Goal: Transaction & Acquisition: Purchase product/service

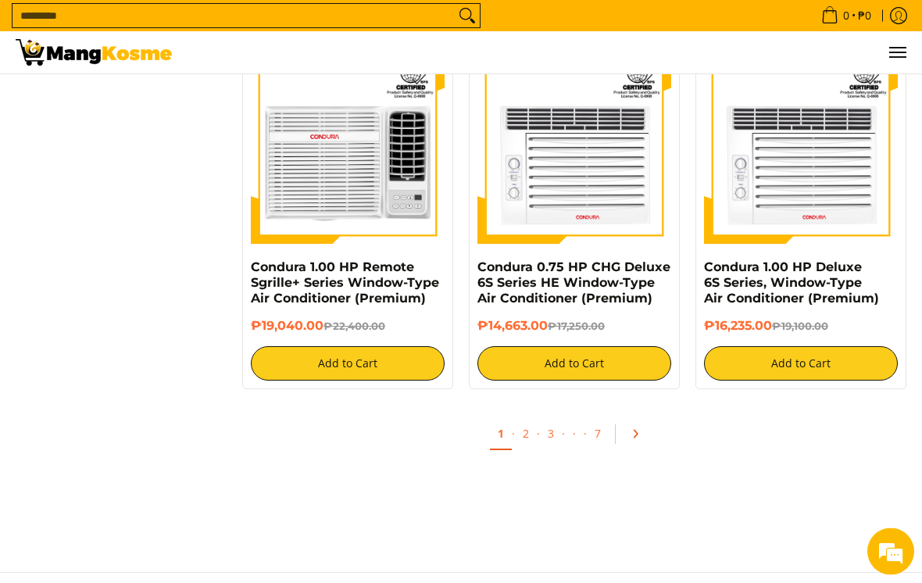
scroll to position [2868, 0]
click at [645, 428] on link "Pagination" at bounding box center [640, 433] width 37 height 27
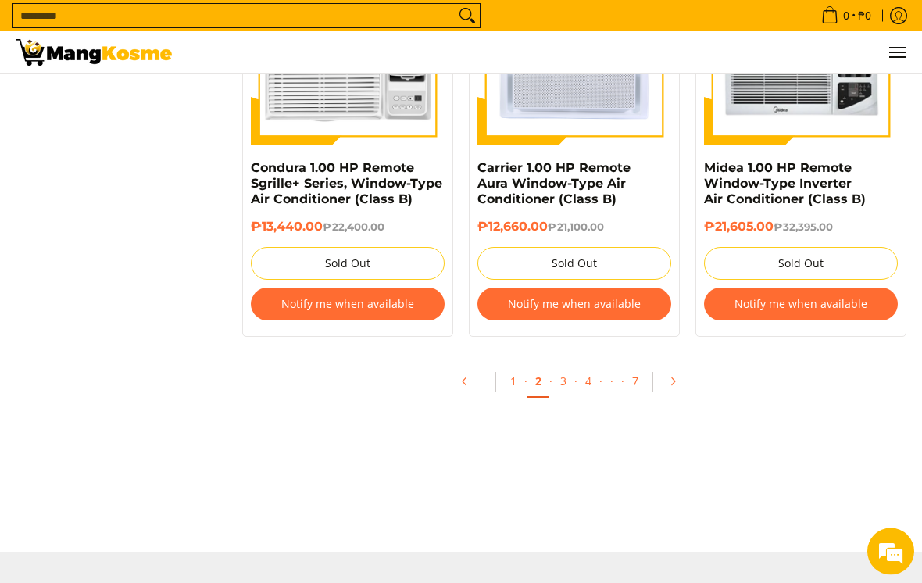
scroll to position [3029, 0]
click at [668, 390] on link "Pagination" at bounding box center [677, 381] width 37 height 27
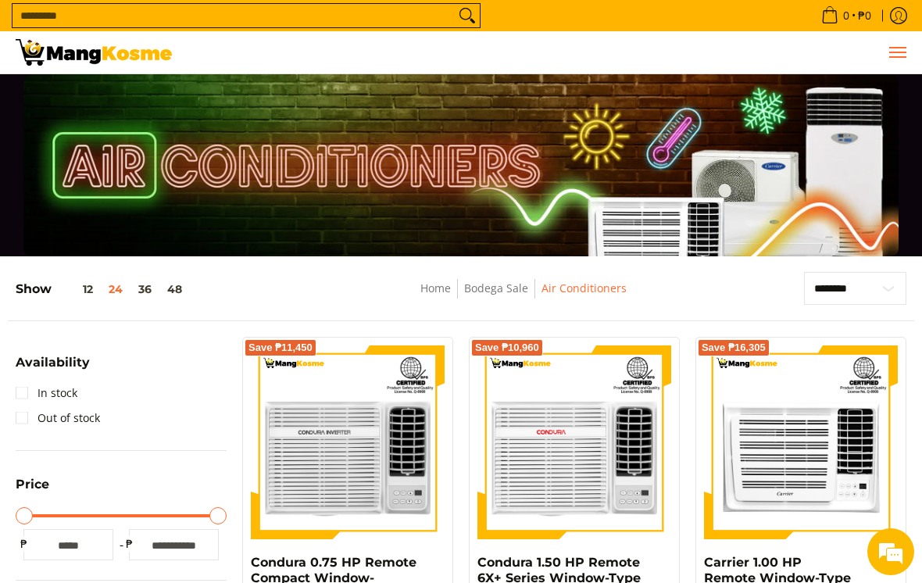
click at [901, 52] on span "Menu" at bounding box center [896, 52] width 19 height 0
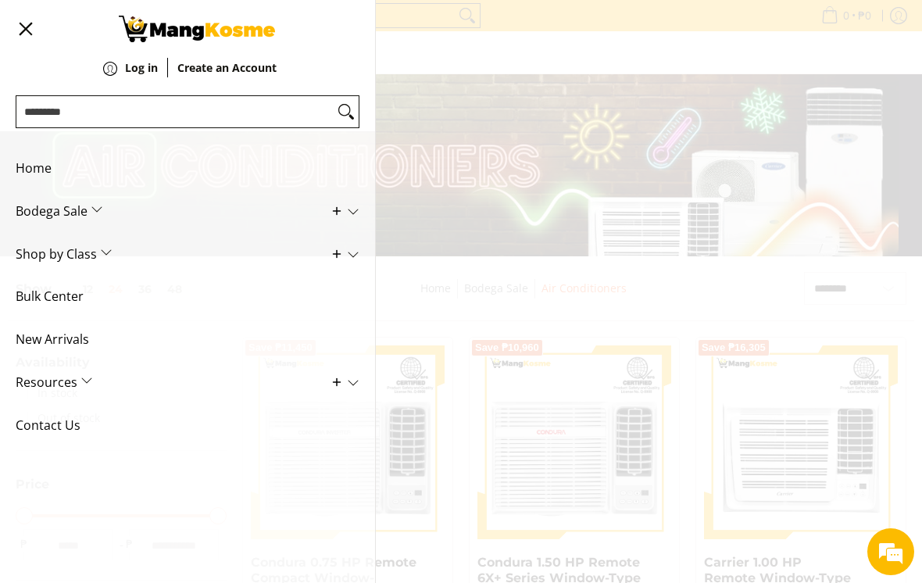
click at [50, 337] on span "New Arrivals" at bounding box center [176, 339] width 320 height 43
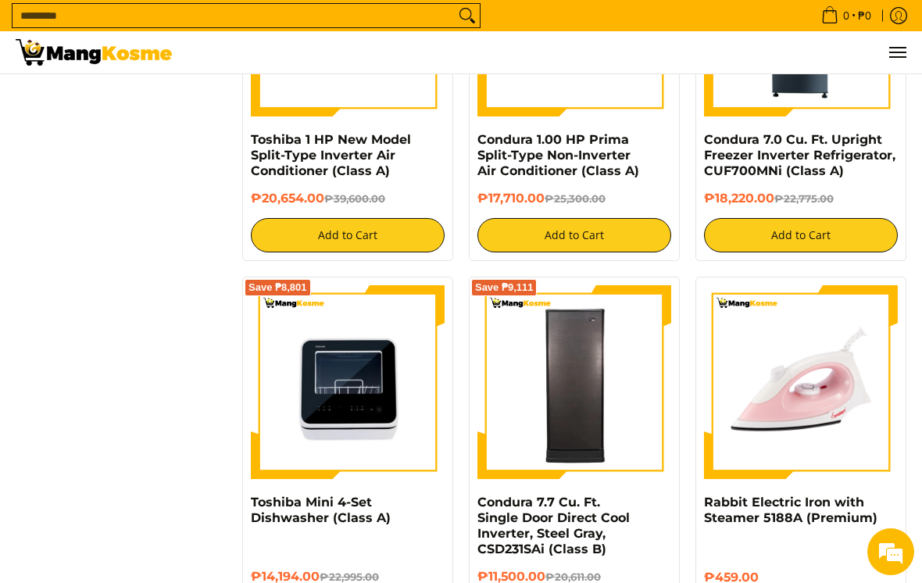
scroll to position [2232, 0]
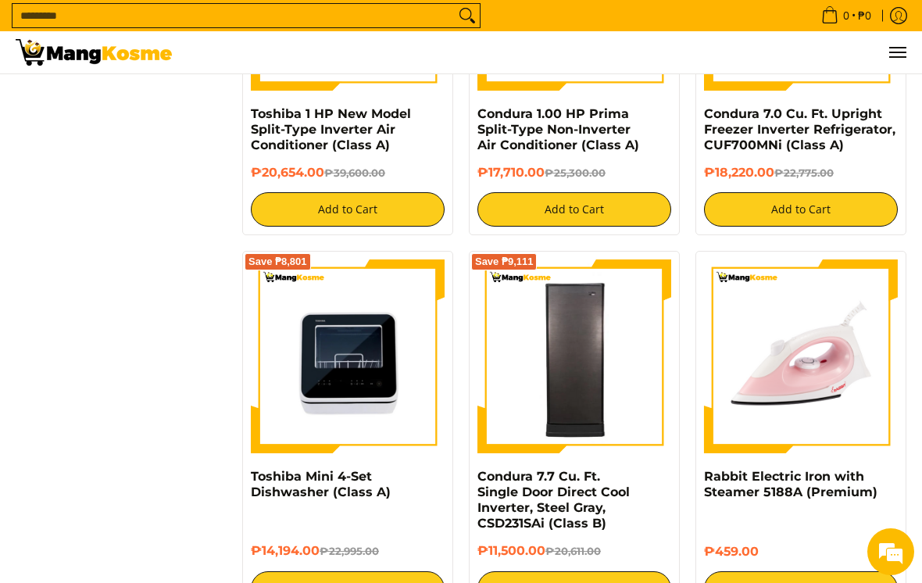
click at [305, 356] on img at bounding box center [348, 356] width 194 height 194
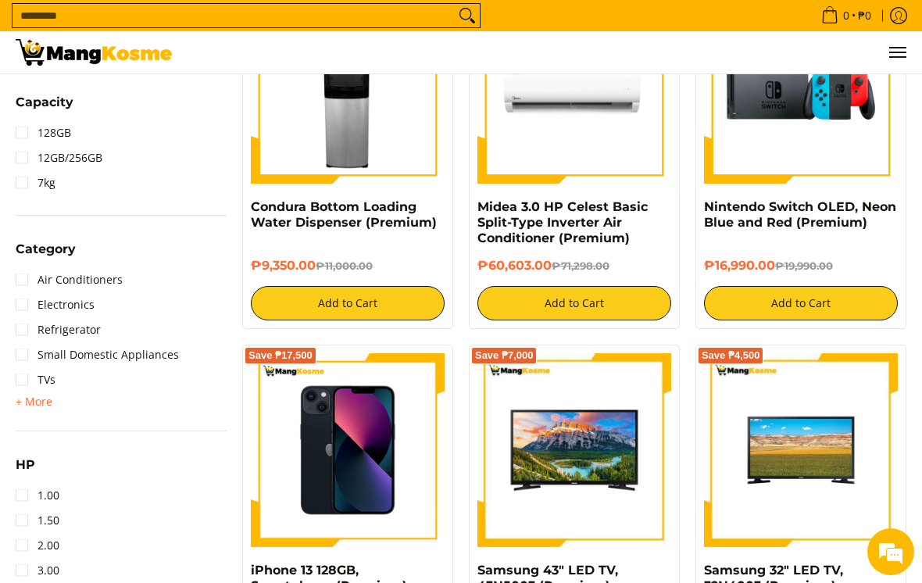
scroll to position [706, 0]
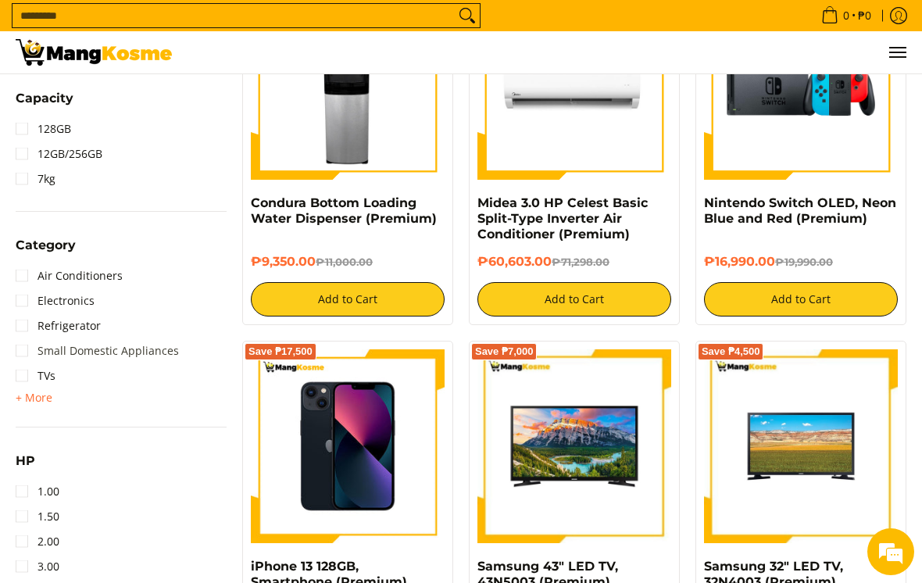
click at [18, 352] on link "Small Domestic Appliances" at bounding box center [97, 350] width 163 height 25
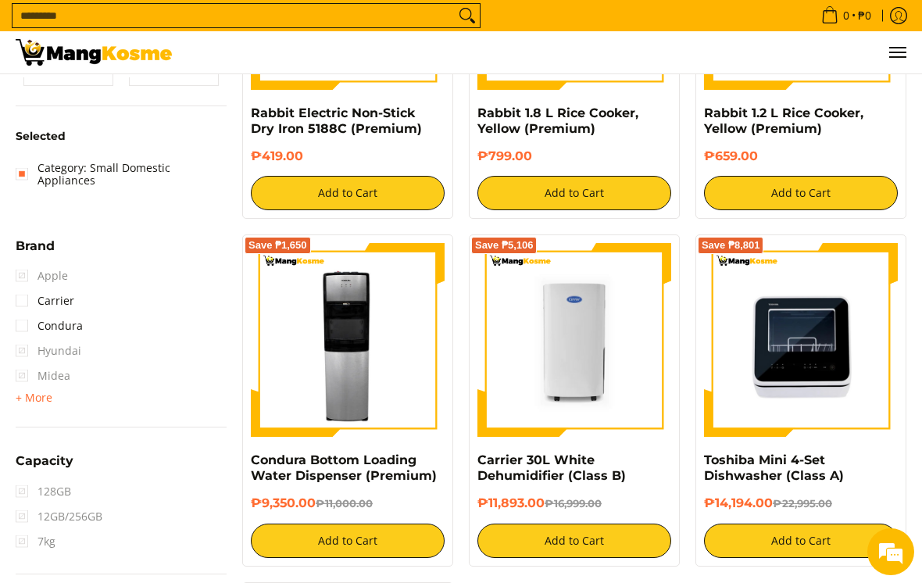
scroll to position [462, 0]
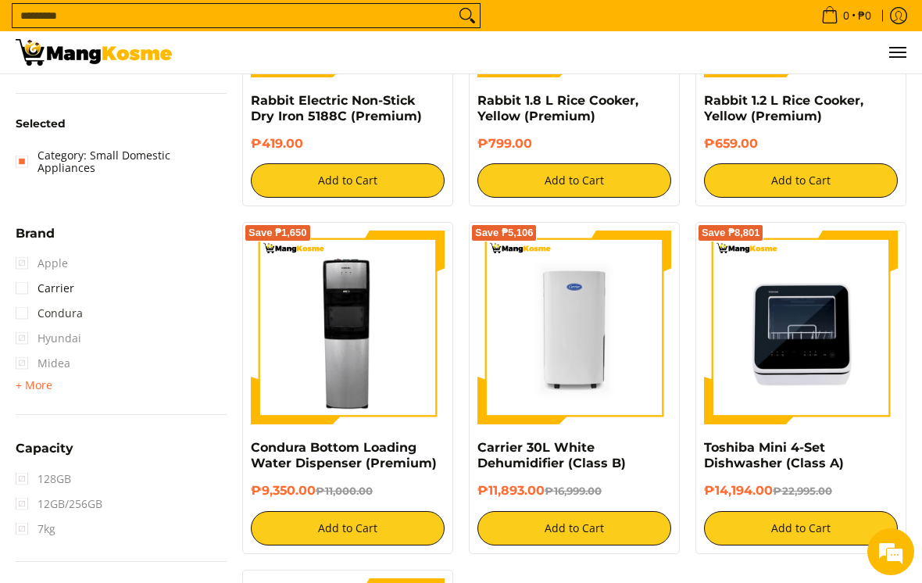
click at [47, 301] on link "Condura" at bounding box center [49, 313] width 67 height 25
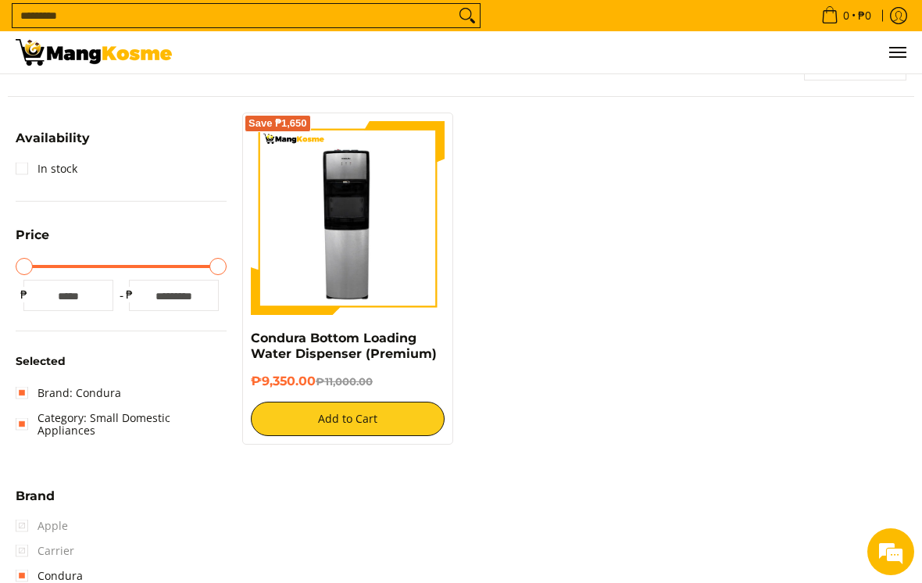
scroll to position [198, 0]
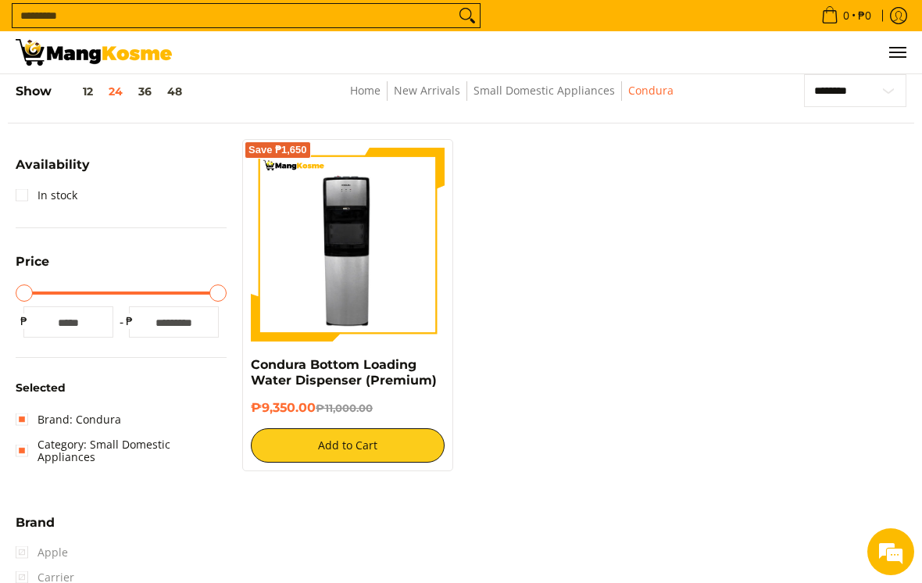
click at [315, 285] on img at bounding box center [348, 245] width 194 height 194
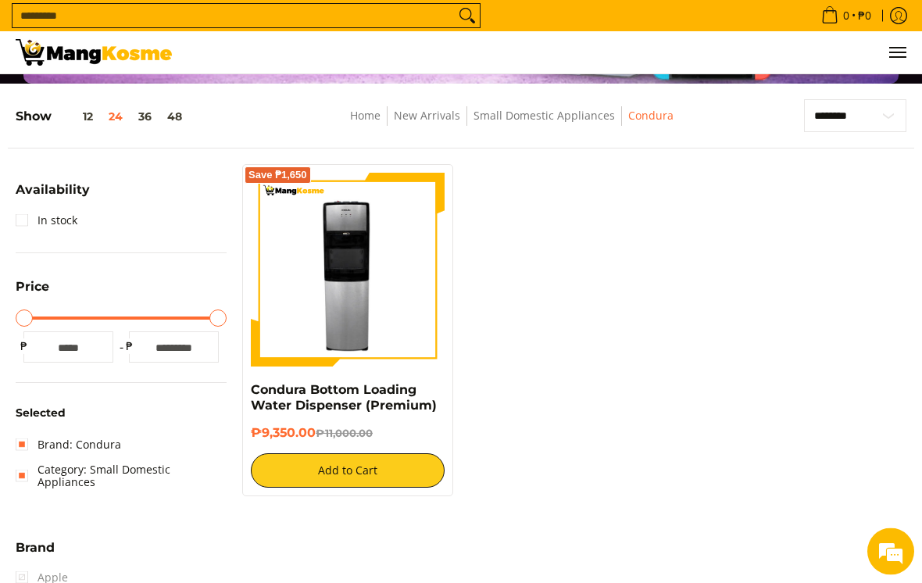
scroll to position [0, 0]
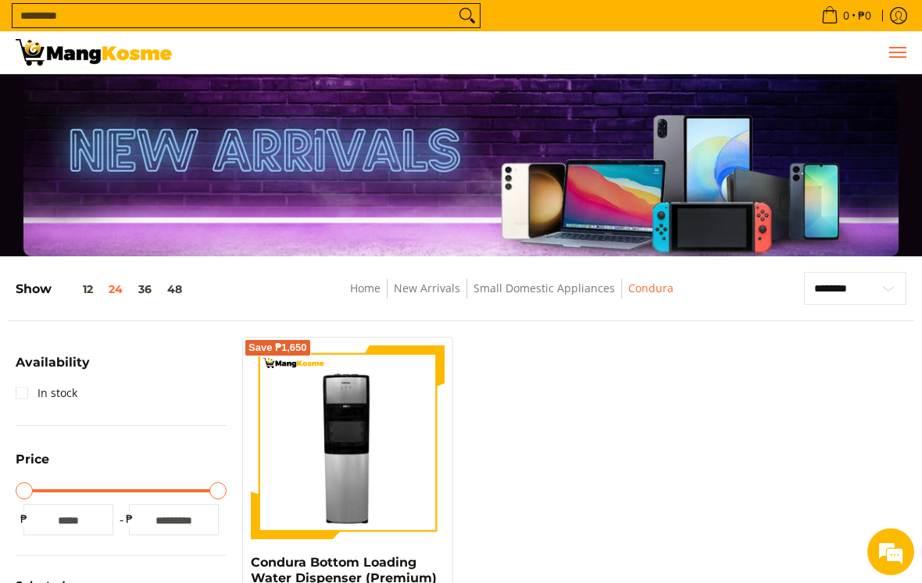
click at [893, 52] on span "Menu" at bounding box center [896, 52] width 19 height 0
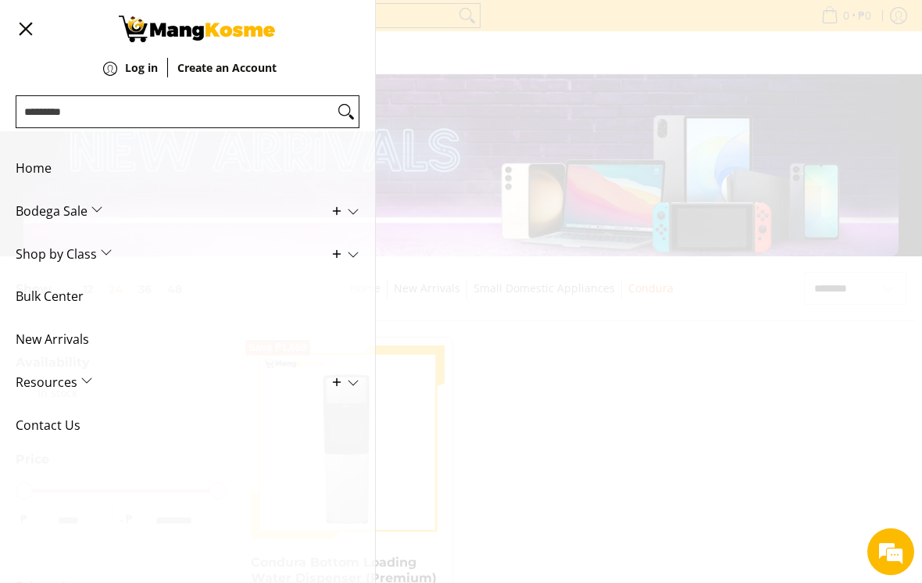
click at [28, 377] on span "Resources" at bounding box center [176, 382] width 320 height 43
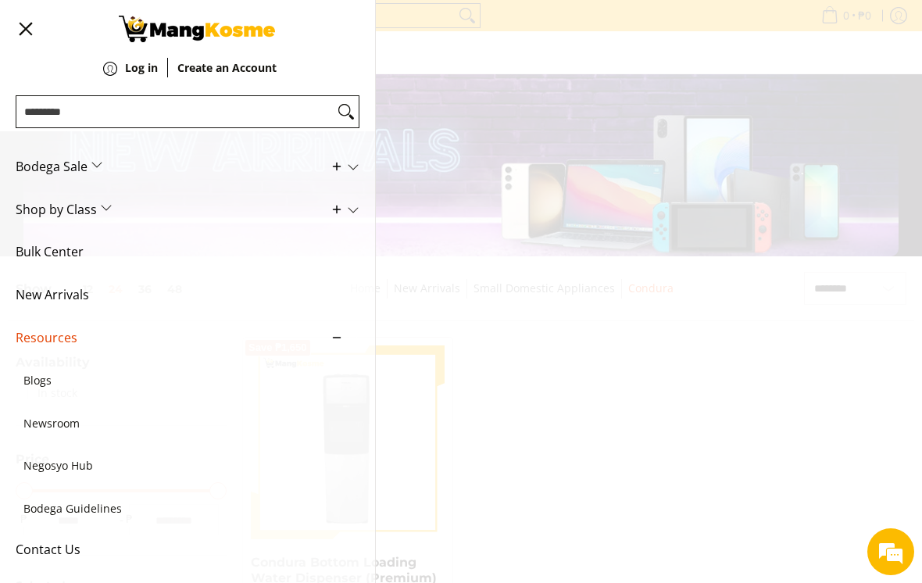
click at [815, 74] on div "0 Log in Create an Account" at bounding box center [461, 52] width 922 height 43
click at [47, 208] on span "Shop by Class" at bounding box center [176, 210] width 320 height 43
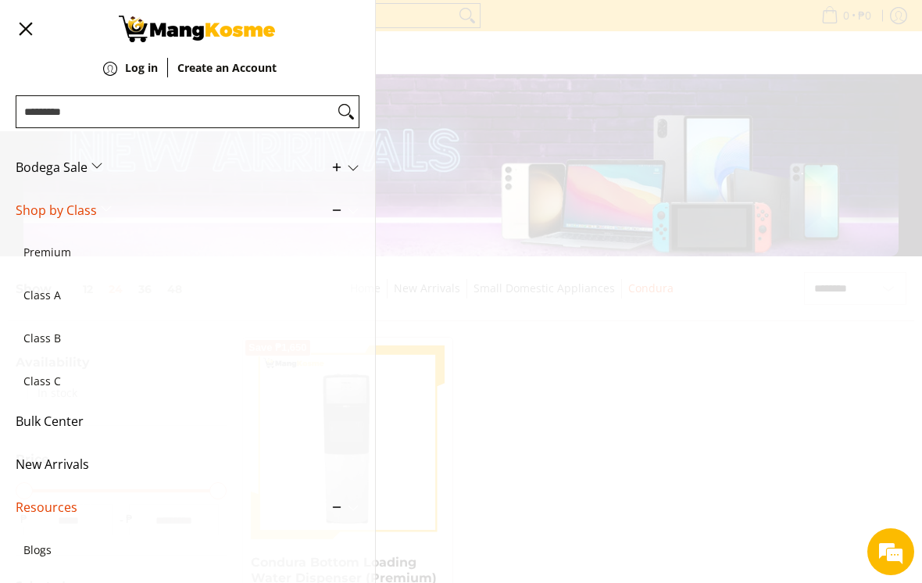
click at [97, 170] on span "Bodega Sale" at bounding box center [176, 167] width 320 height 43
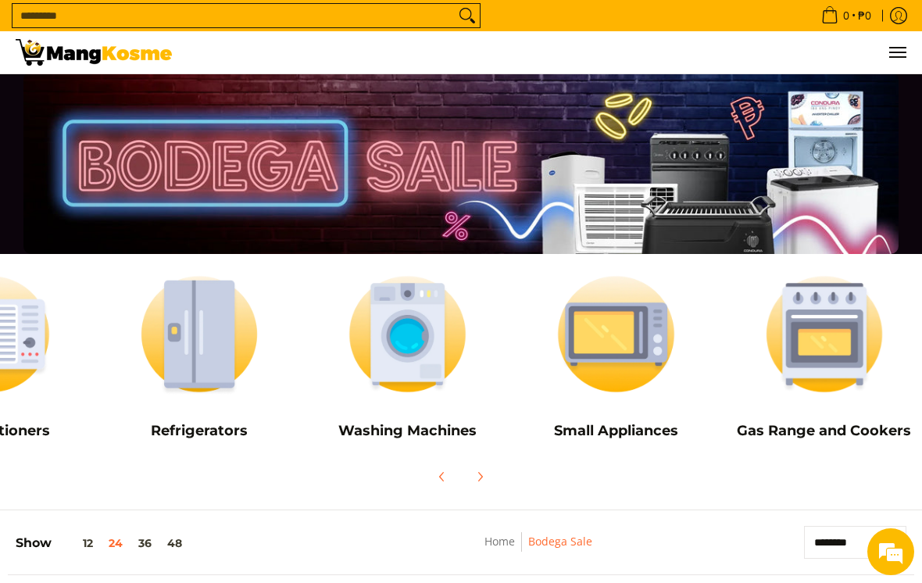
scroll to position [0, 119]
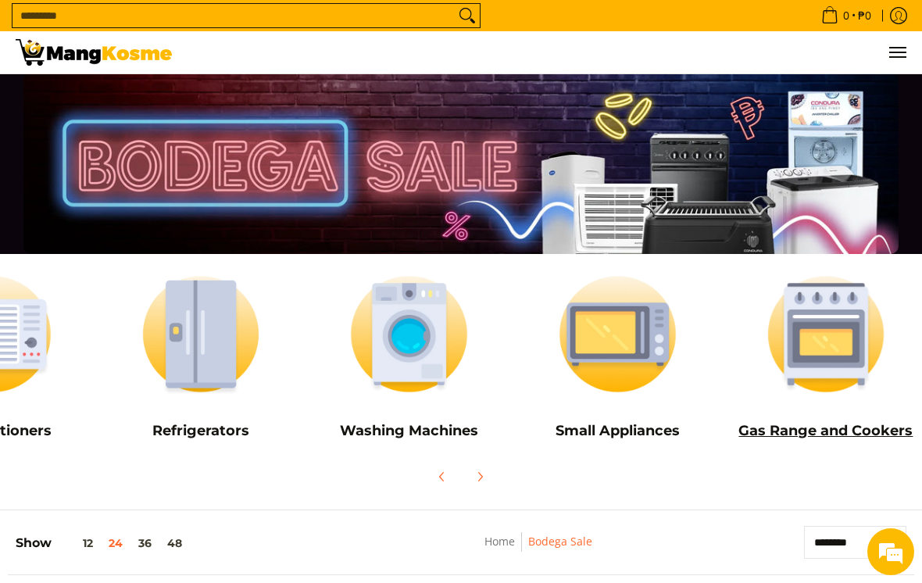
click at [840, 344] on img at bounding box center [825, 334] width 193 height 144
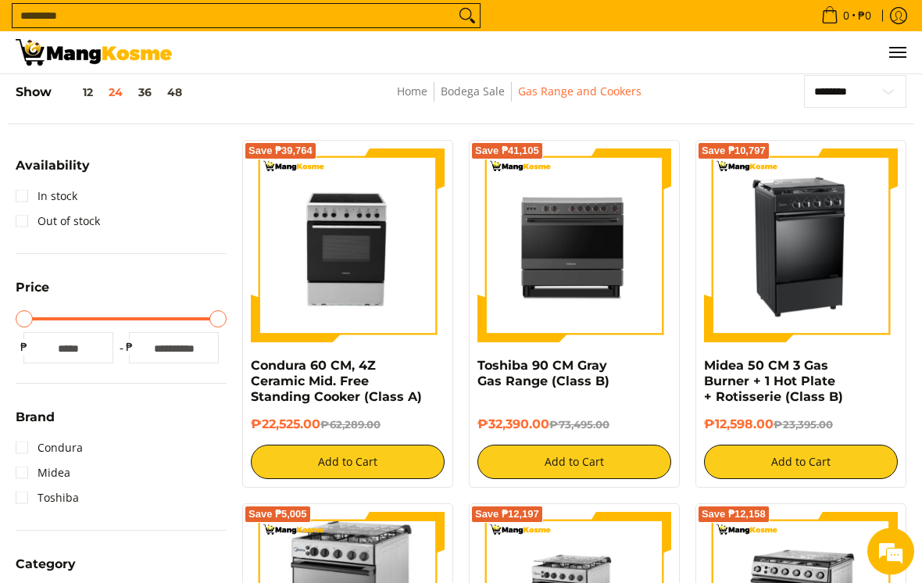
scroll to position [201, 0]
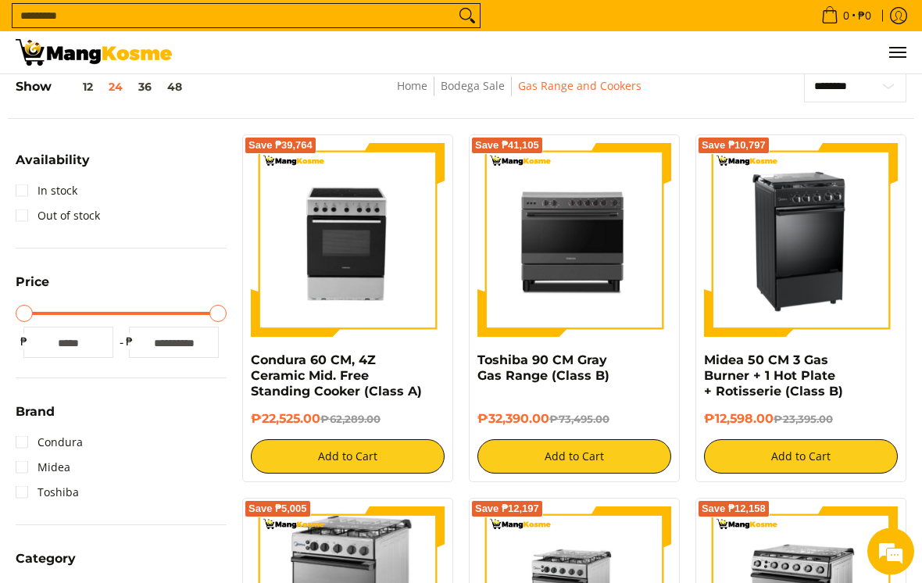
click at [811, 262] on img at bounding box center [800, 241] width 171 height 194
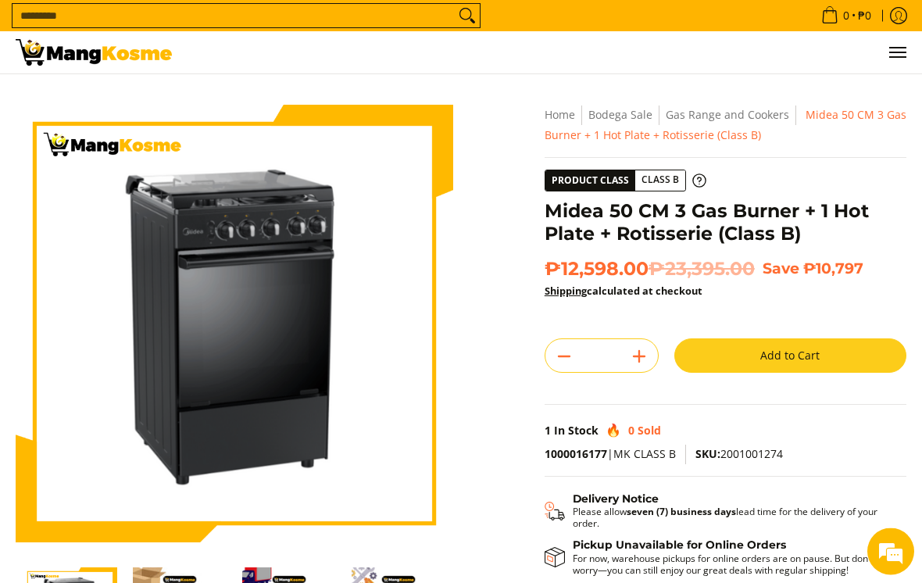
click at [754, 367] on button "Add to Cart" at bounding box center [790, 356] width 232 height 34
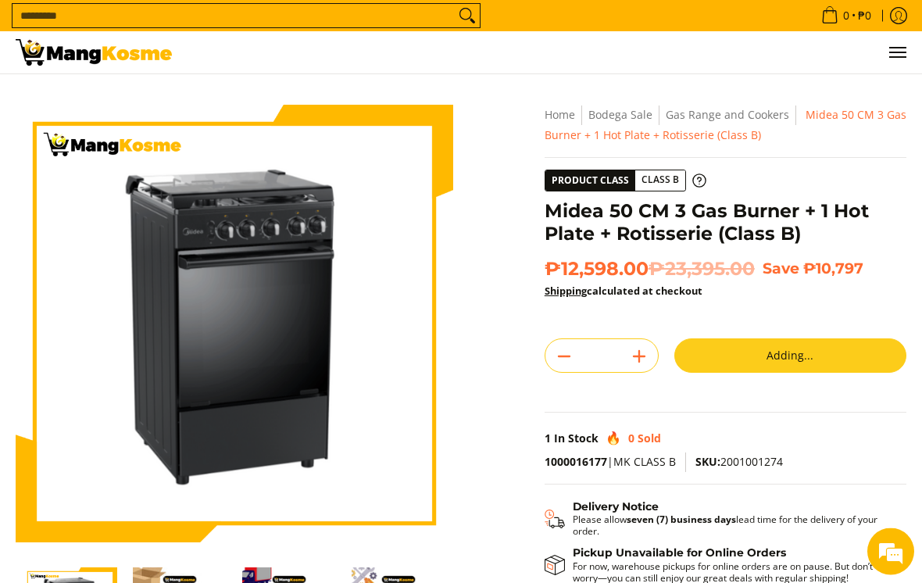
scroll to position [1, 0]
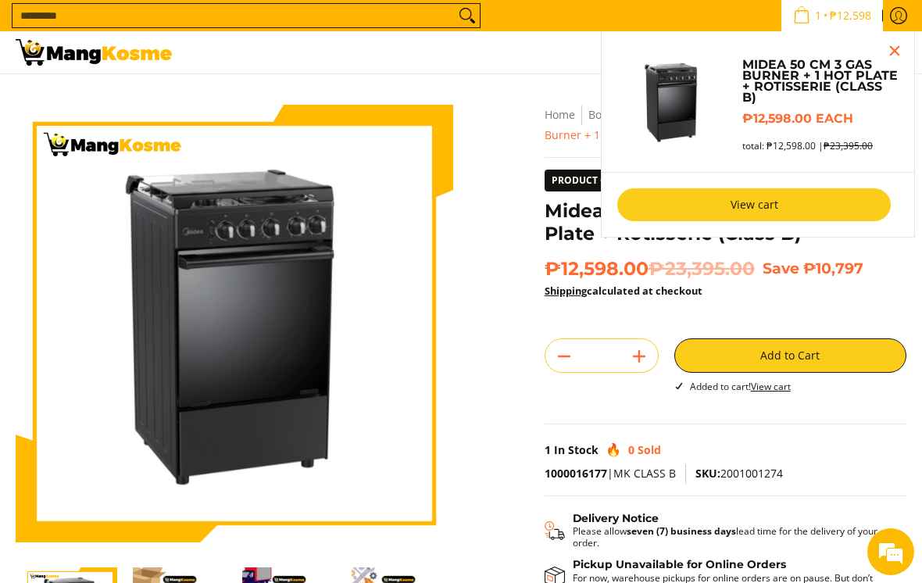
click at [718, 206] on link "View cart" at bounding box center [753, 204] width 273 height 33
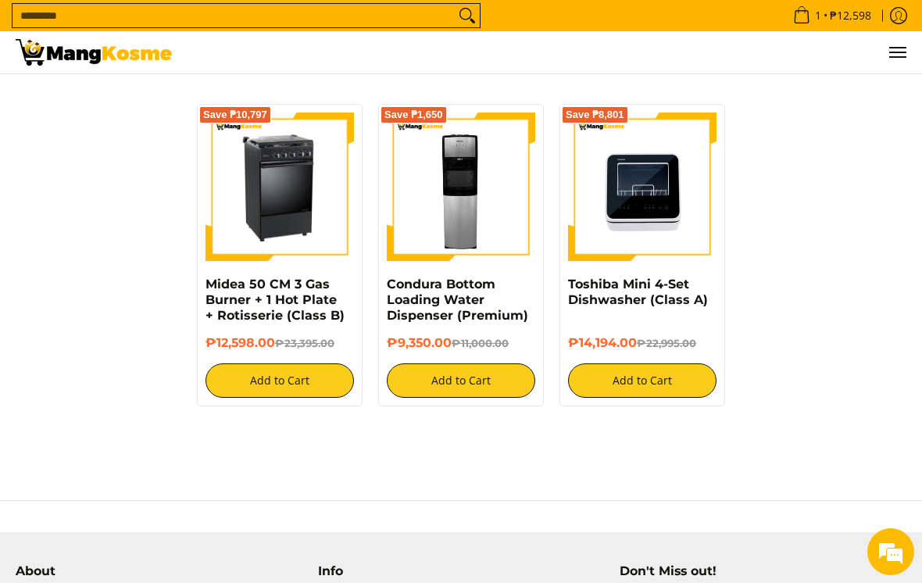
scroll to position [544, 0]
